Goal: Information Seeking & Learning: Compare options

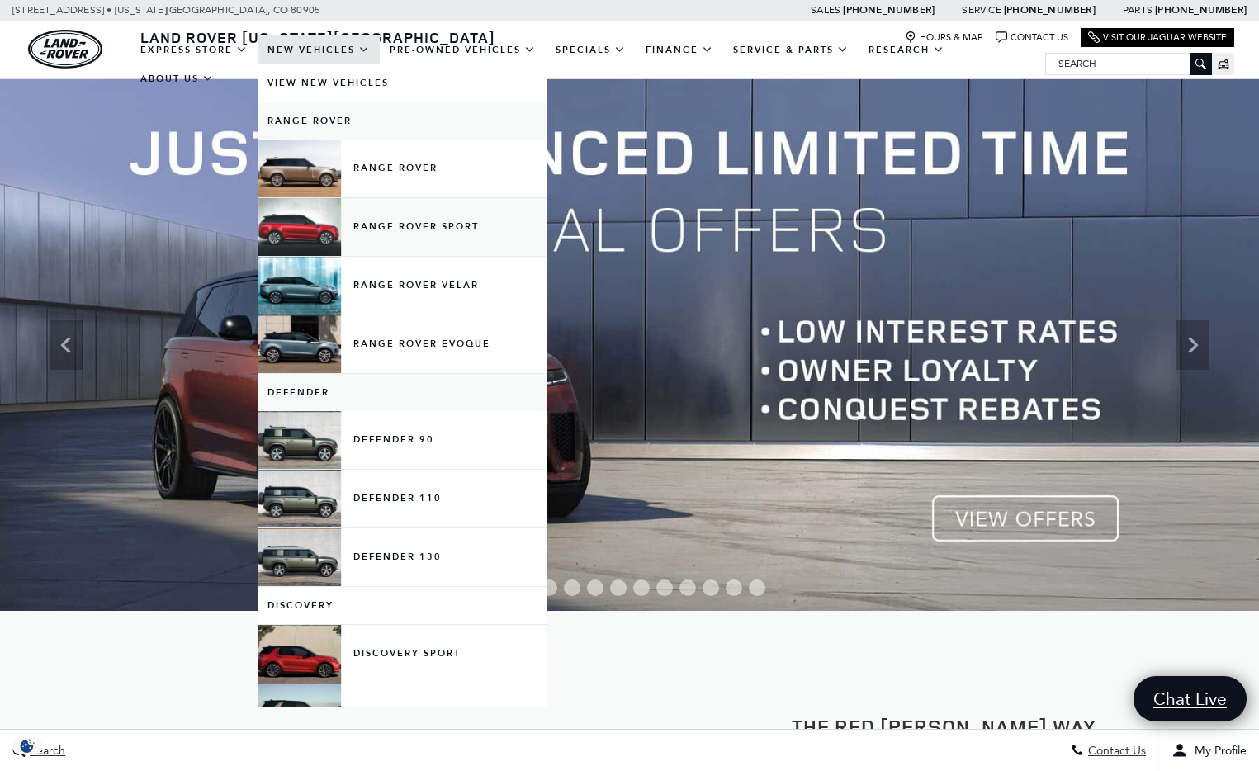
click at [313, 243] on link "Range Rover Sport" at bounding box center [402, 227] width 289 height 58
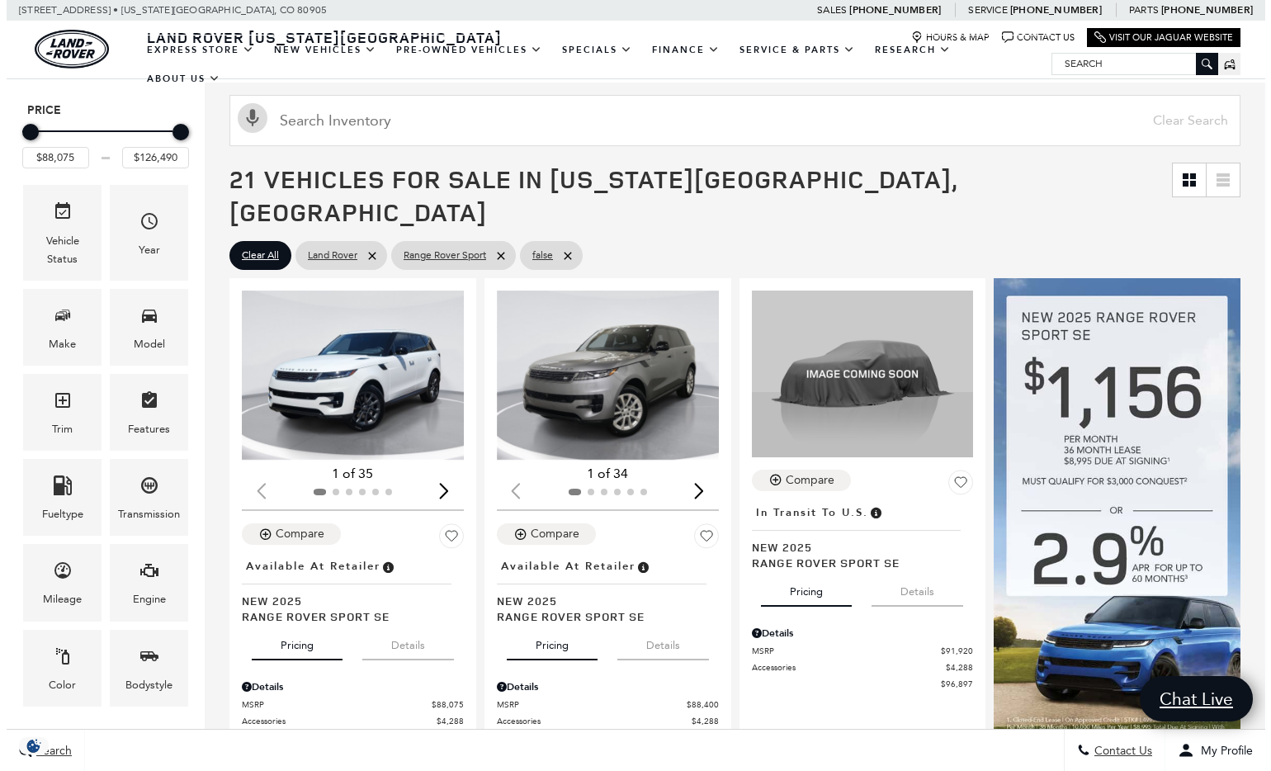
scroll to position [189, 0]
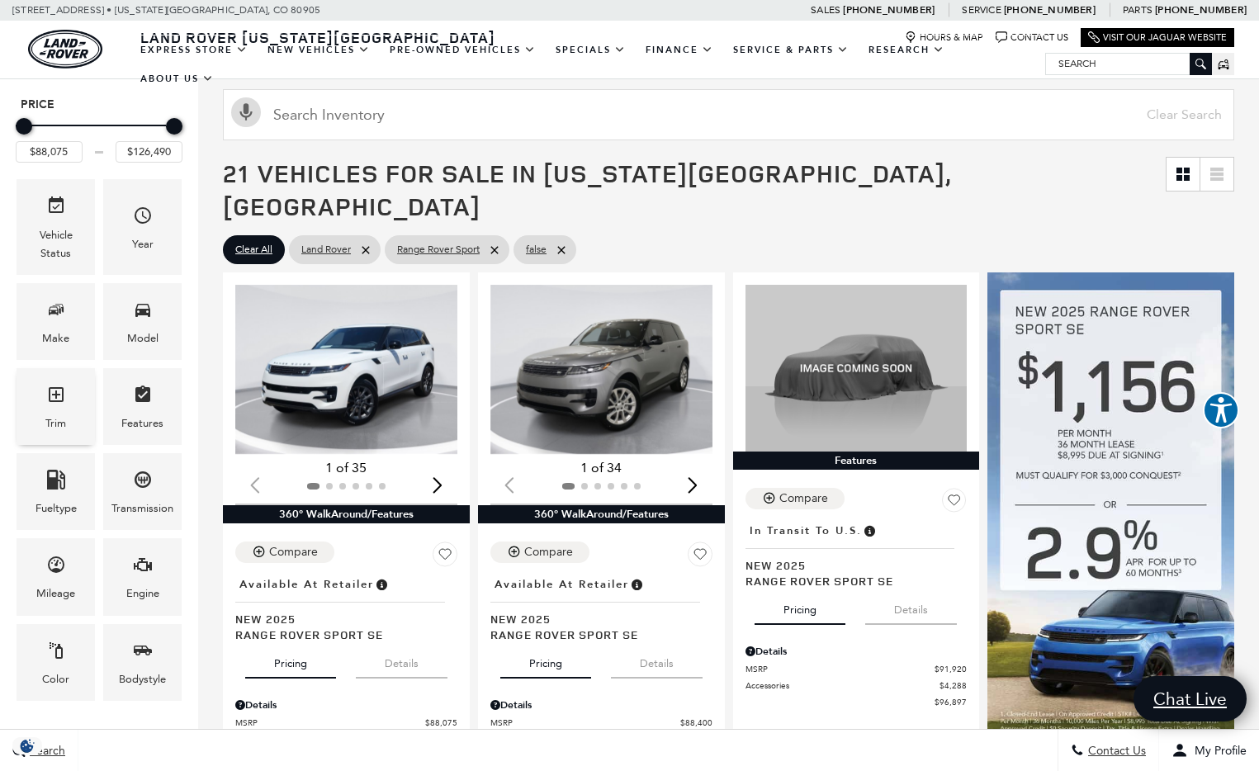
click at [59, 392] on icon "Trim" at bounding box center [56, 395] width 20 height 20
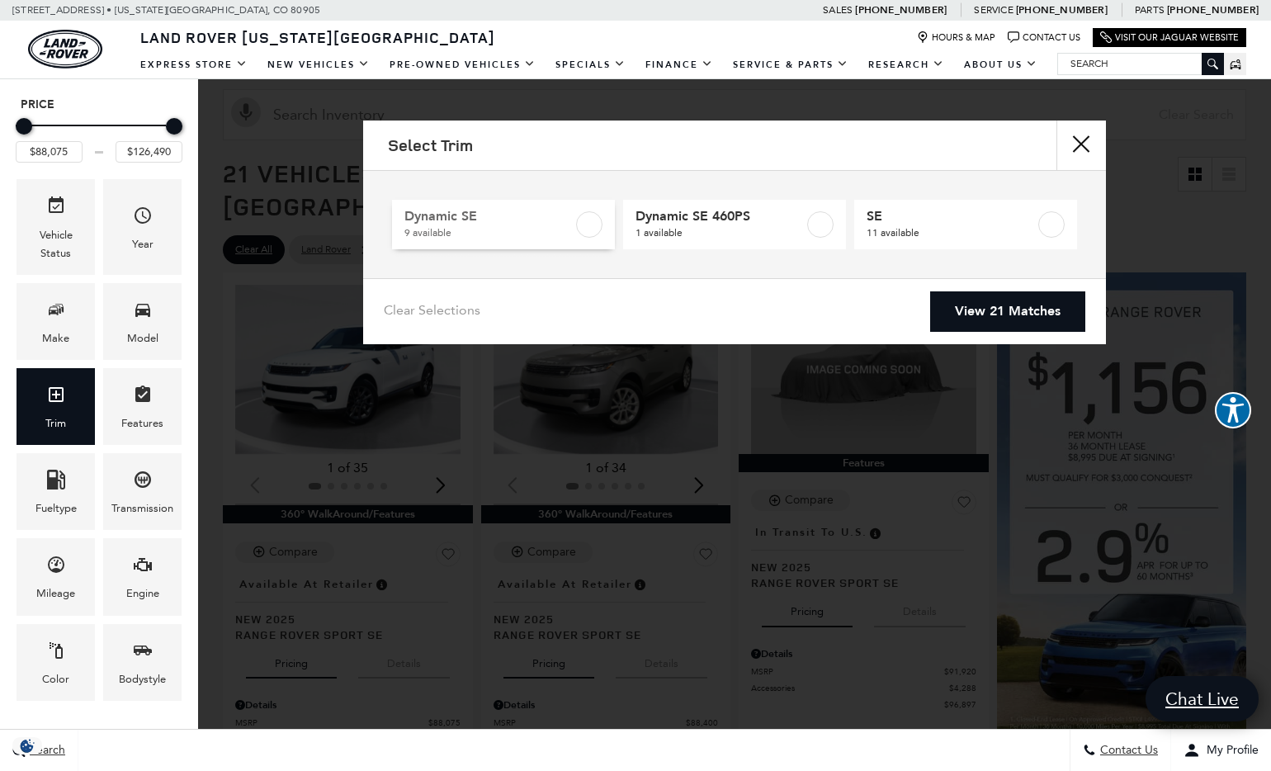
click at [589, 223] on label at bounding box center [589, 224] width 26 height 26
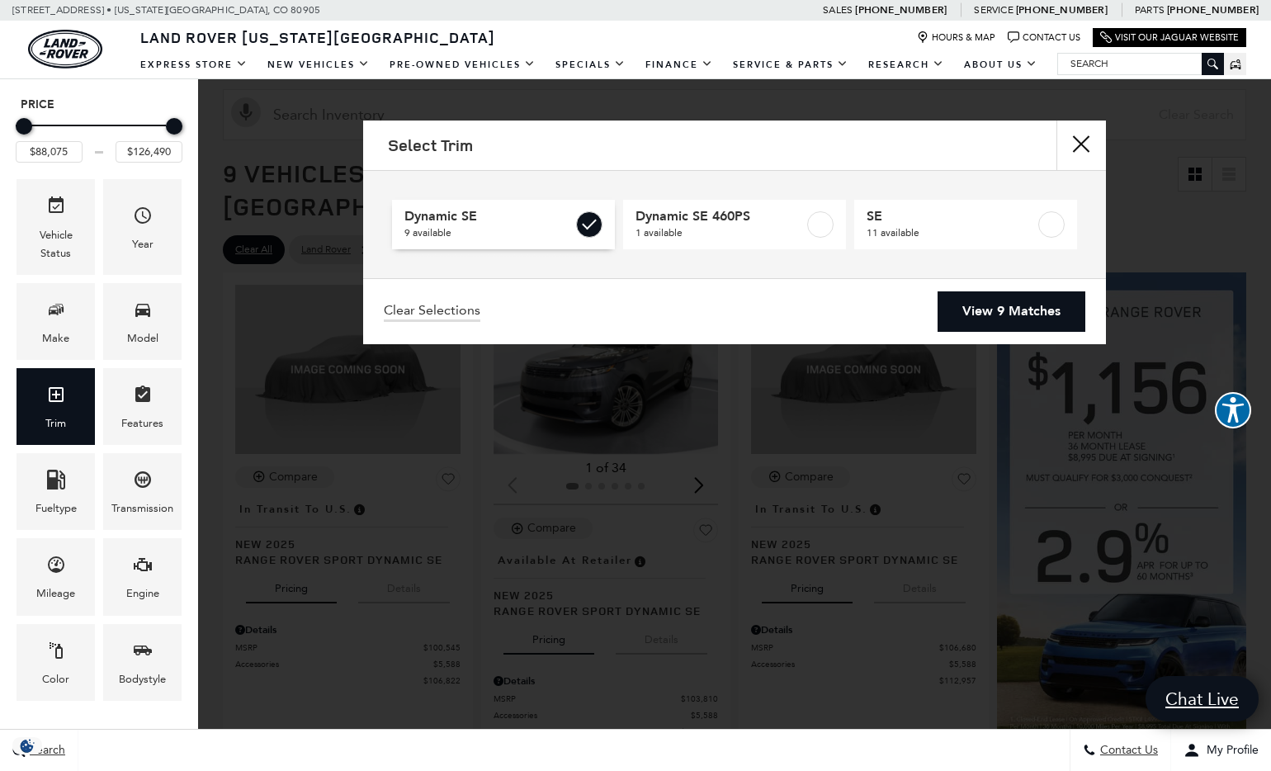
type input "$100,545"
checkbox input "true"
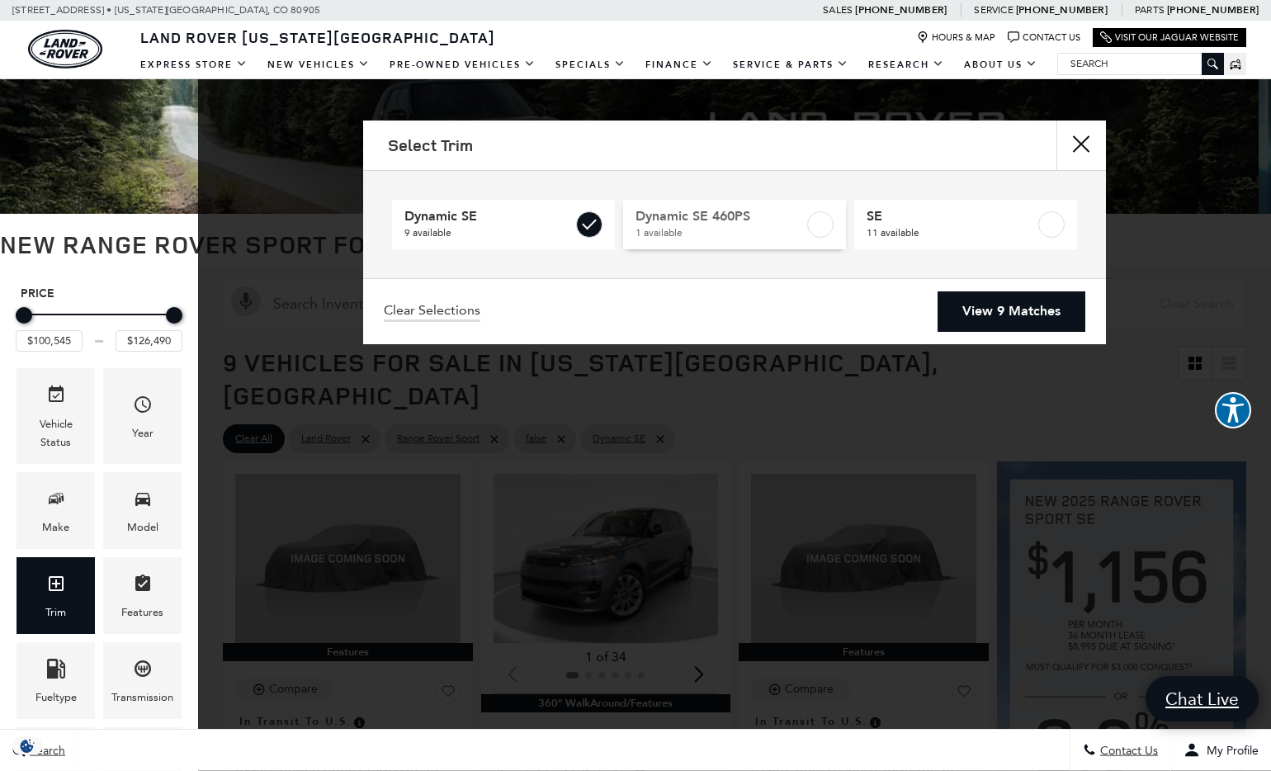
click at [818, 220] on label at bounding box center [820, 224] width 26 height 26
checkbox input "true"
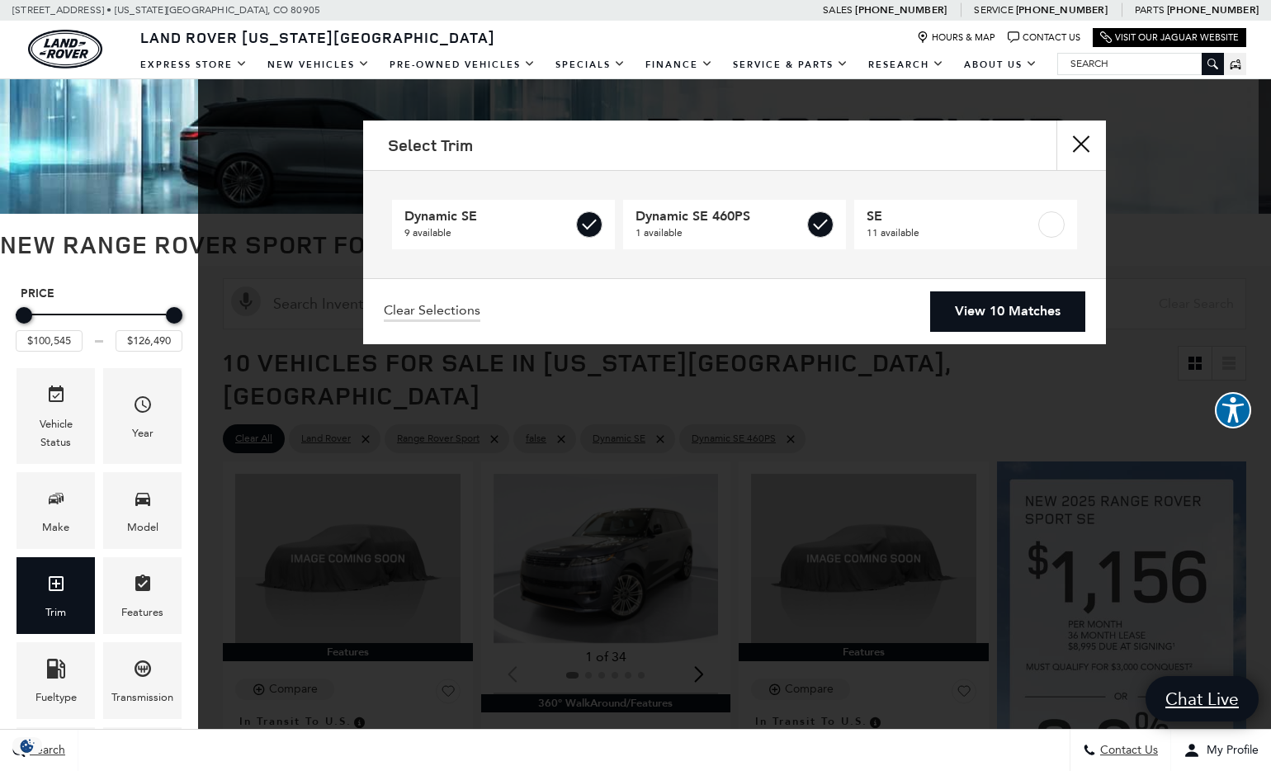
click at [993, 308] on link "View 10 Matches" at bounding box center [1007, 311] width 155 height 40
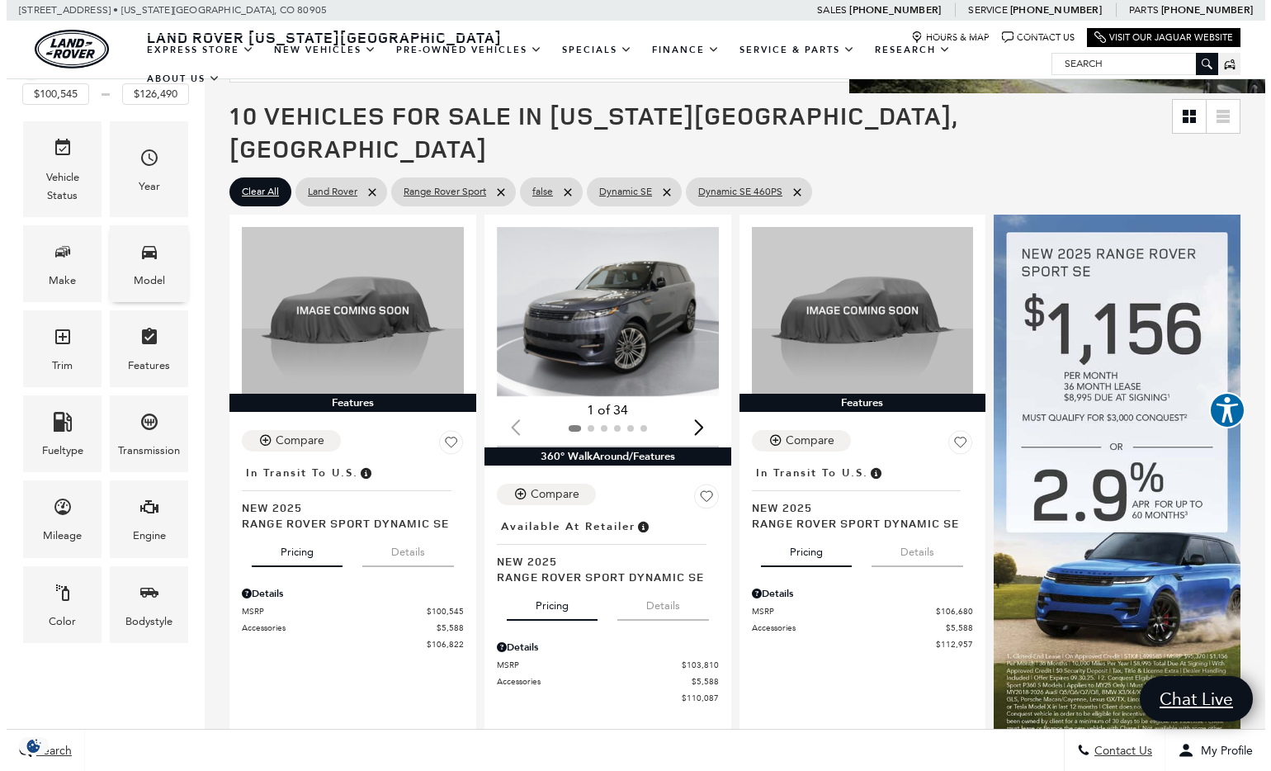
scroll to position [248, 0]
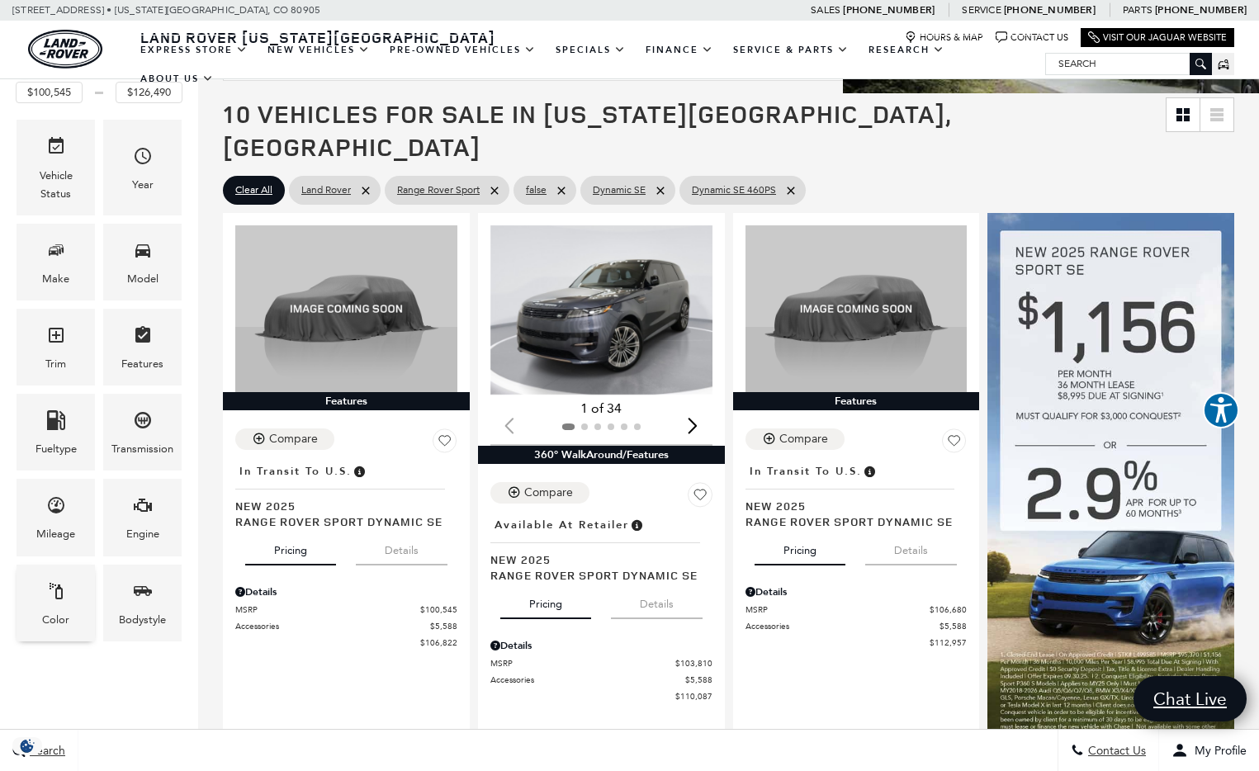
click at [54, 590] on icon "Color" at bounding box center [56, 591] width 20 height 20
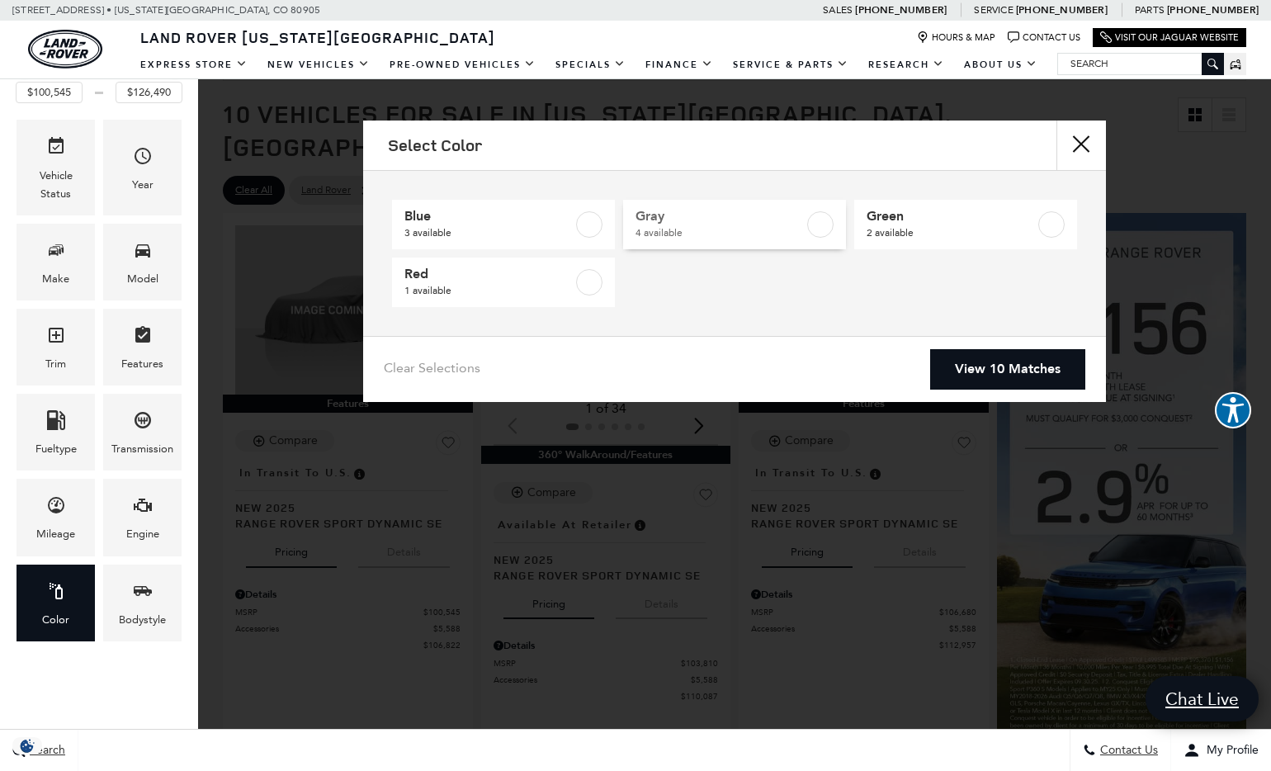
click at [822, 220] on label at bounding box center [820, 224] width 26 height 26
type input "$103,254"
type input "$125,145"
checkbox input "true"
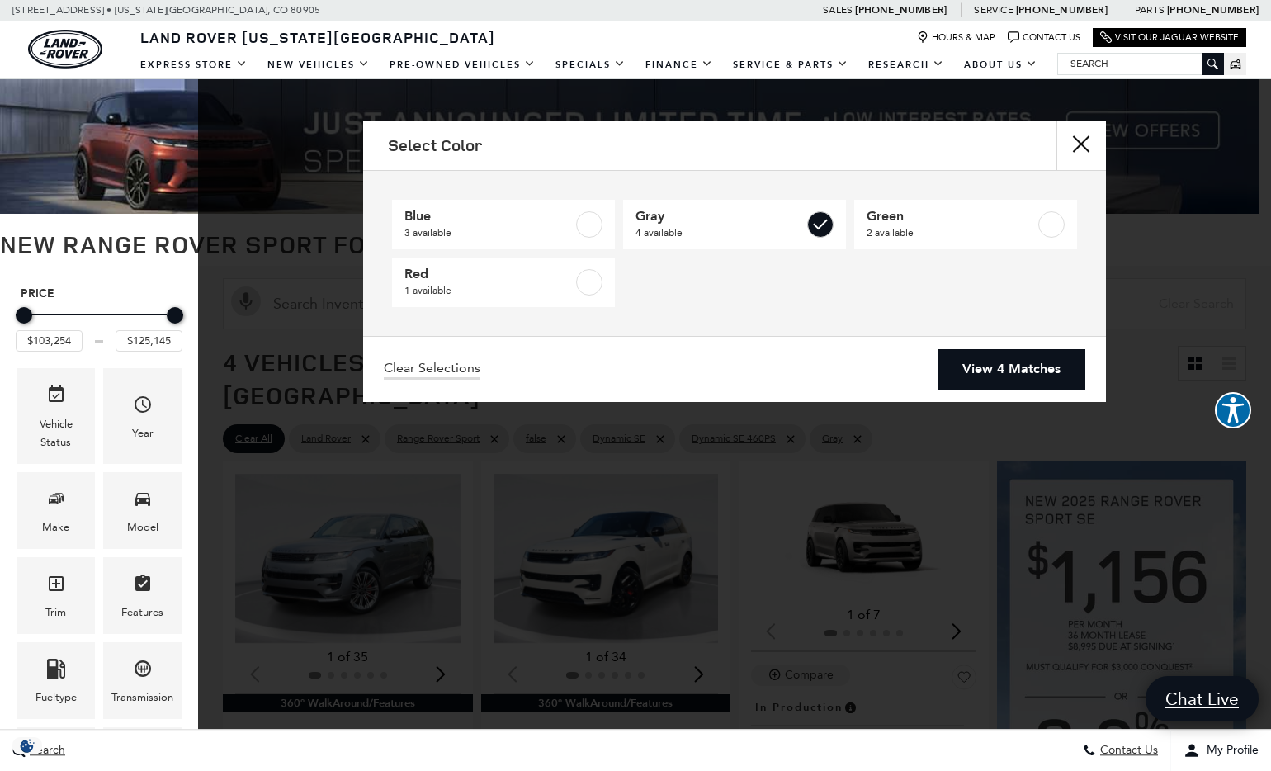
click at [1004, 371] on link "View 4 Matches" at bounding box center [1012, 369] width 148 height 40
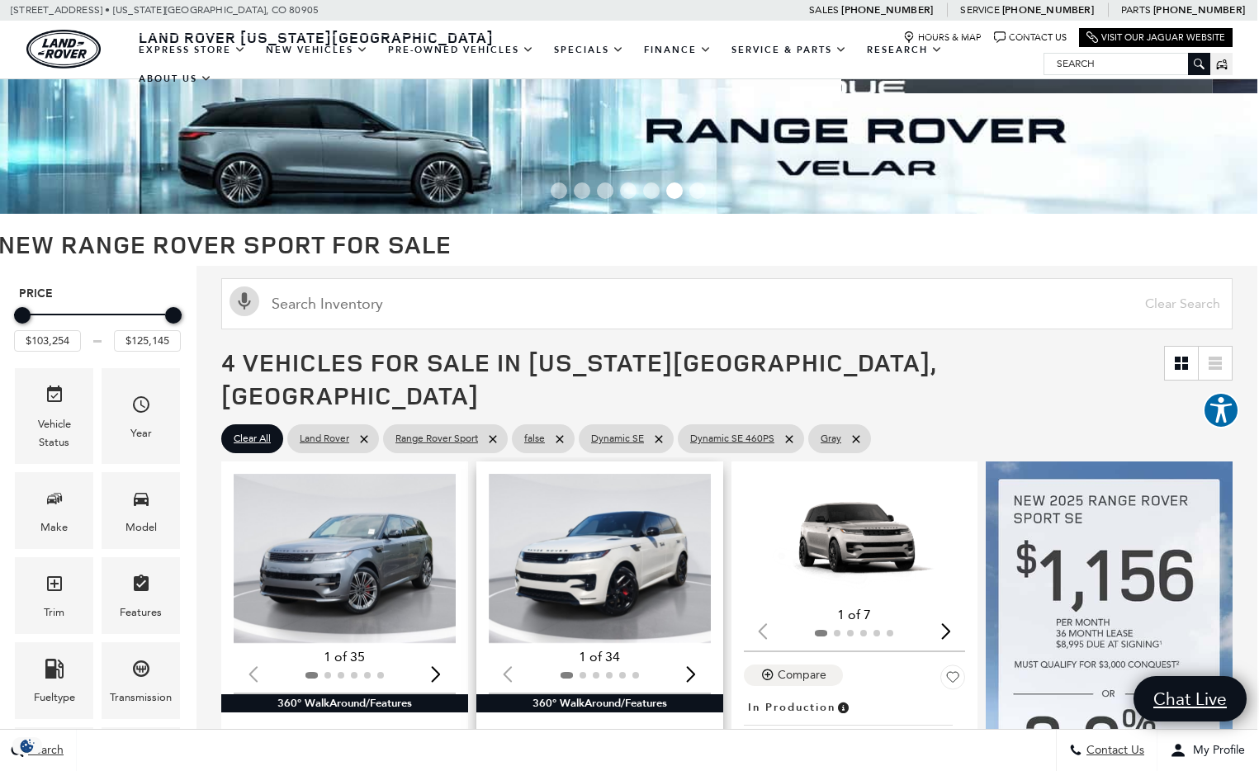
scroll to position [0, 2]
